Goal: Navigation & Orientation: Go to known website

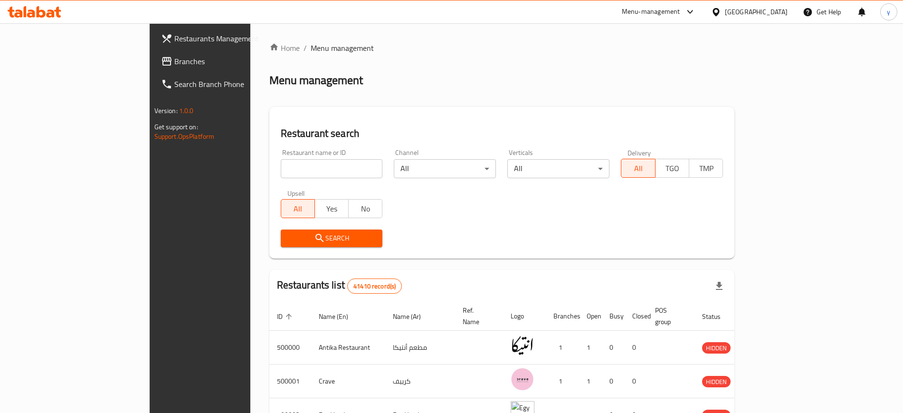
click at [680, 16] on div "Menu-management" at bounding box center [651, 11] width 58 height 11
click at [632, 126] on div "Vendor Portal Radmin" at bounding box center [639, 127] width 63 height 10
click at [696, 14] on icon at bounding box center [689, 11] width 11 height 11
click at [638, 127] on div "Vendor Portal Radmin" at bounding box center [639, 127] width 63 height 10
